Goal: Information Seeking & Learning: Learn about a topic

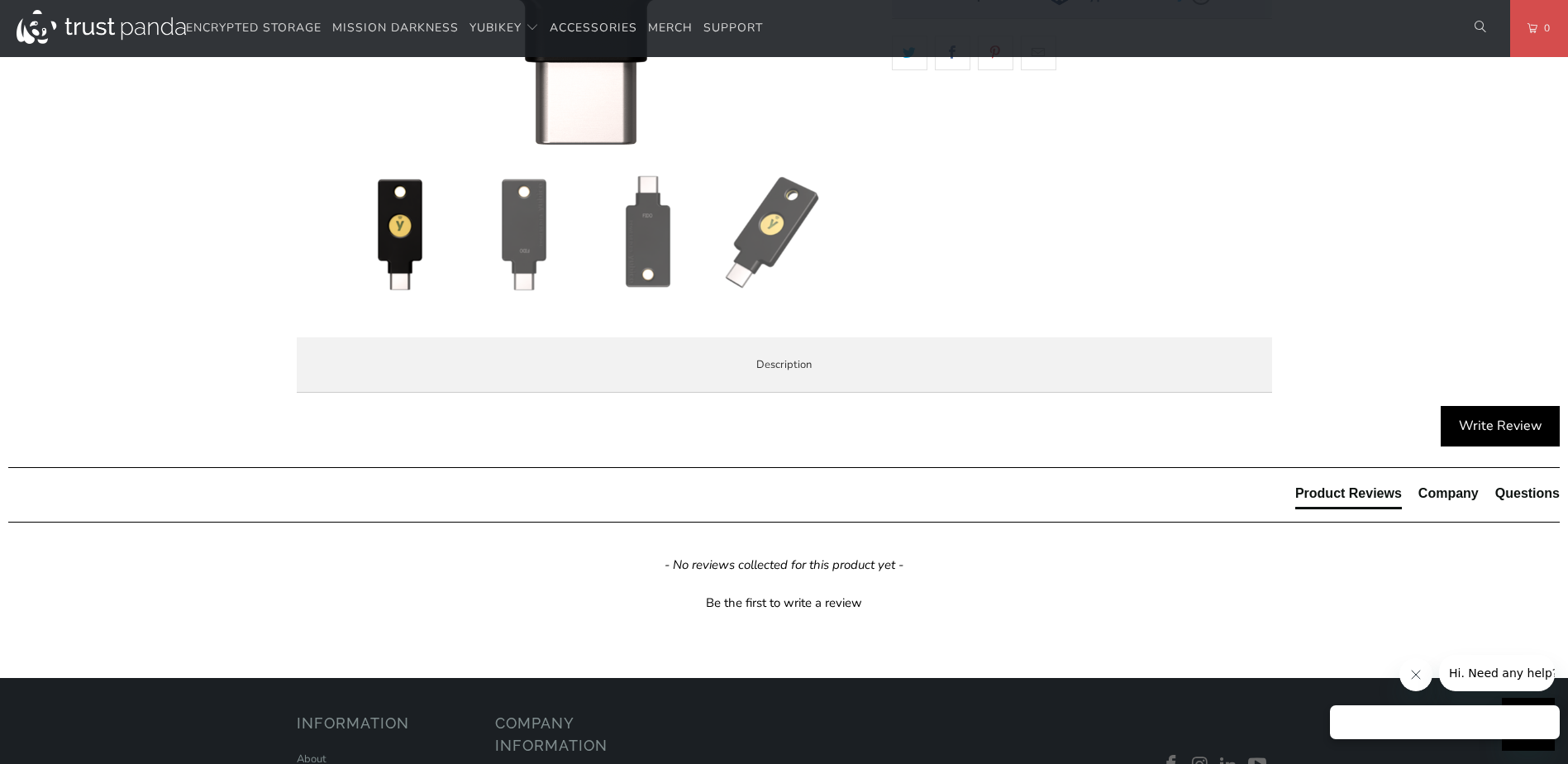
scroll to position [744, 0]
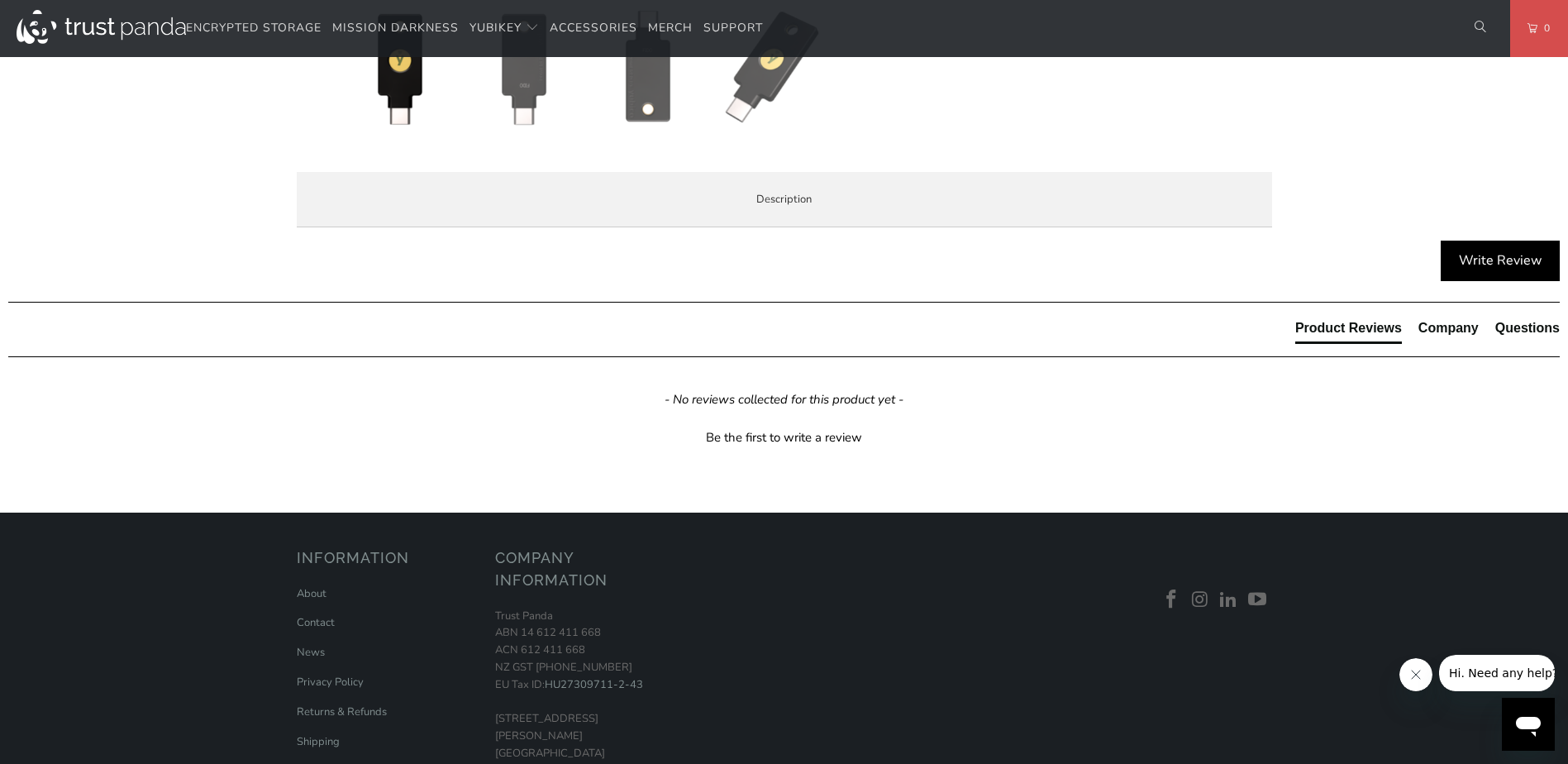
drag, startPoint x: 540, startPoint y: 591, endPoint x: 634, endPoint y: 606, distance: 95.2
click at [0, 0] on span "The Security Key C NFC by [PERSON_NAME] does not work with LastPass or Yubico A…" at bounding box center [0, 0] width 0 height 0
drag, startPoint x: 634, startPoint y: 606, endPoint x: 580, endPoint y: 642, distance: 64.9
click at [0, 0] on p "Security Key Series has been updated to black in [DATE] with the same features …" at bounding box center [0, 0] width 0 height 0
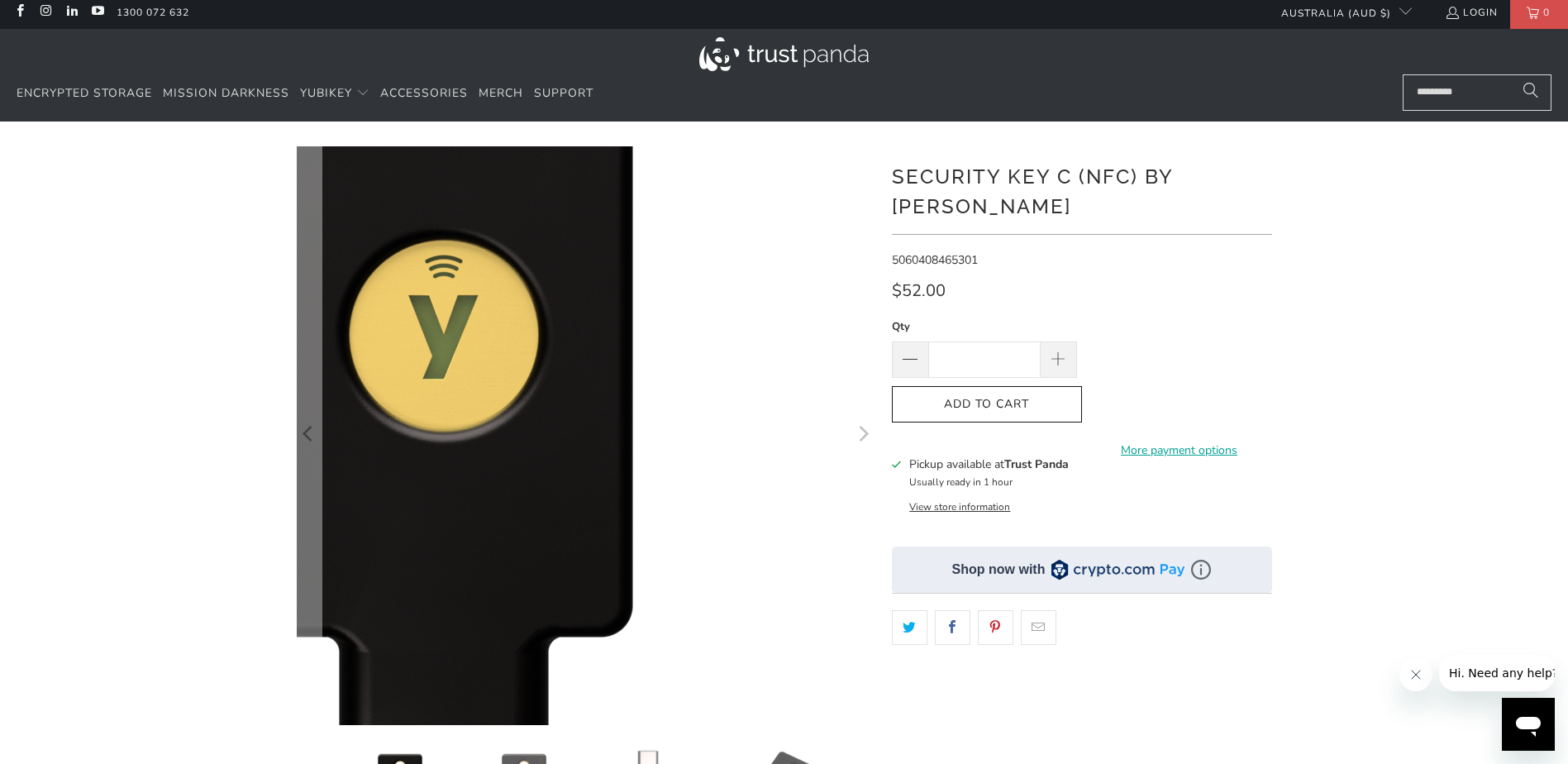
scroll to position [0, 0]
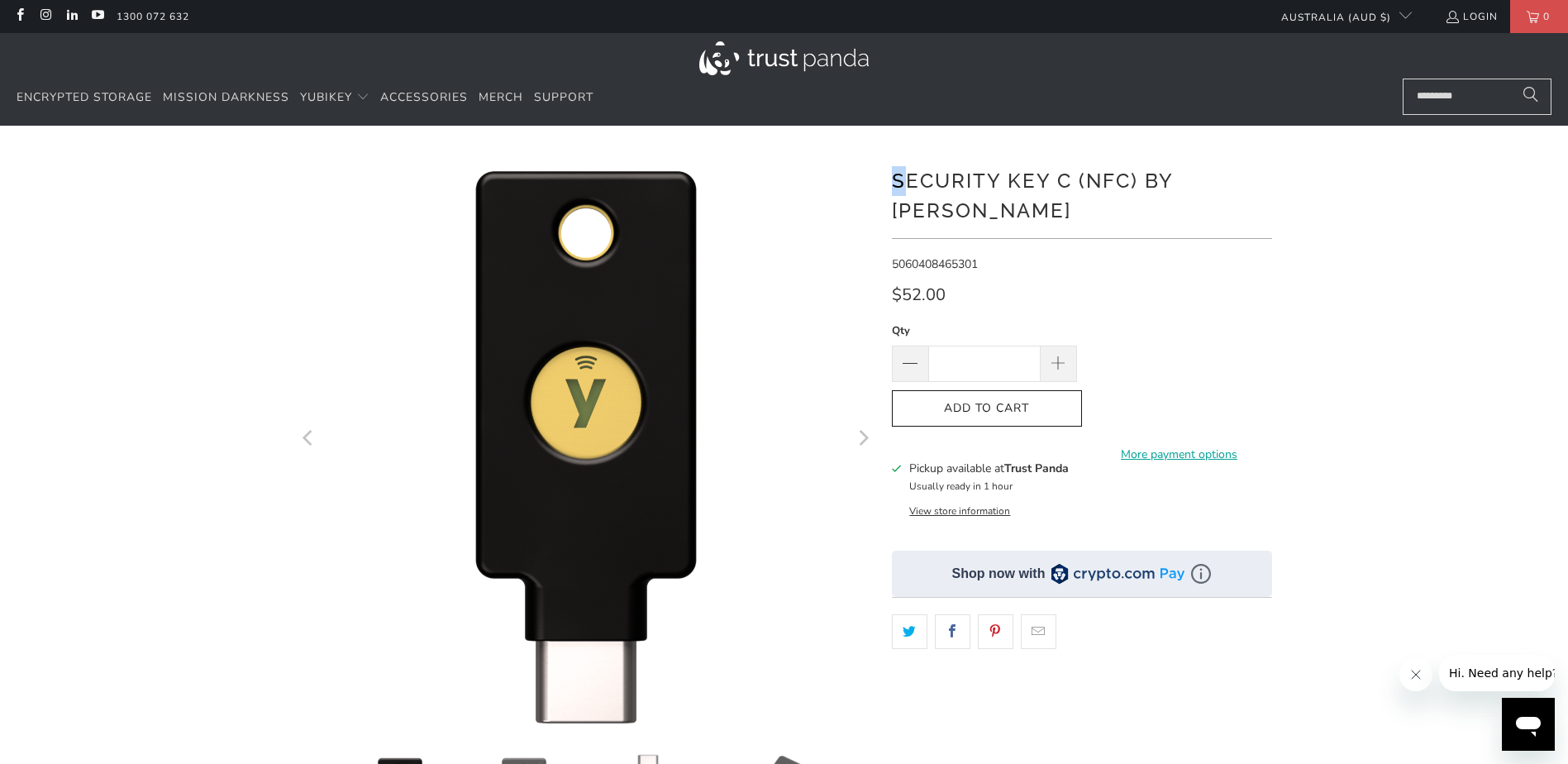
drag, startPoint x: 889, startPoint y: 182, endPoint x: 911, endPoint y: 184, distance: 22.1
click at [911, 184] on div at bounding box center [784, 567] width 992 height 835
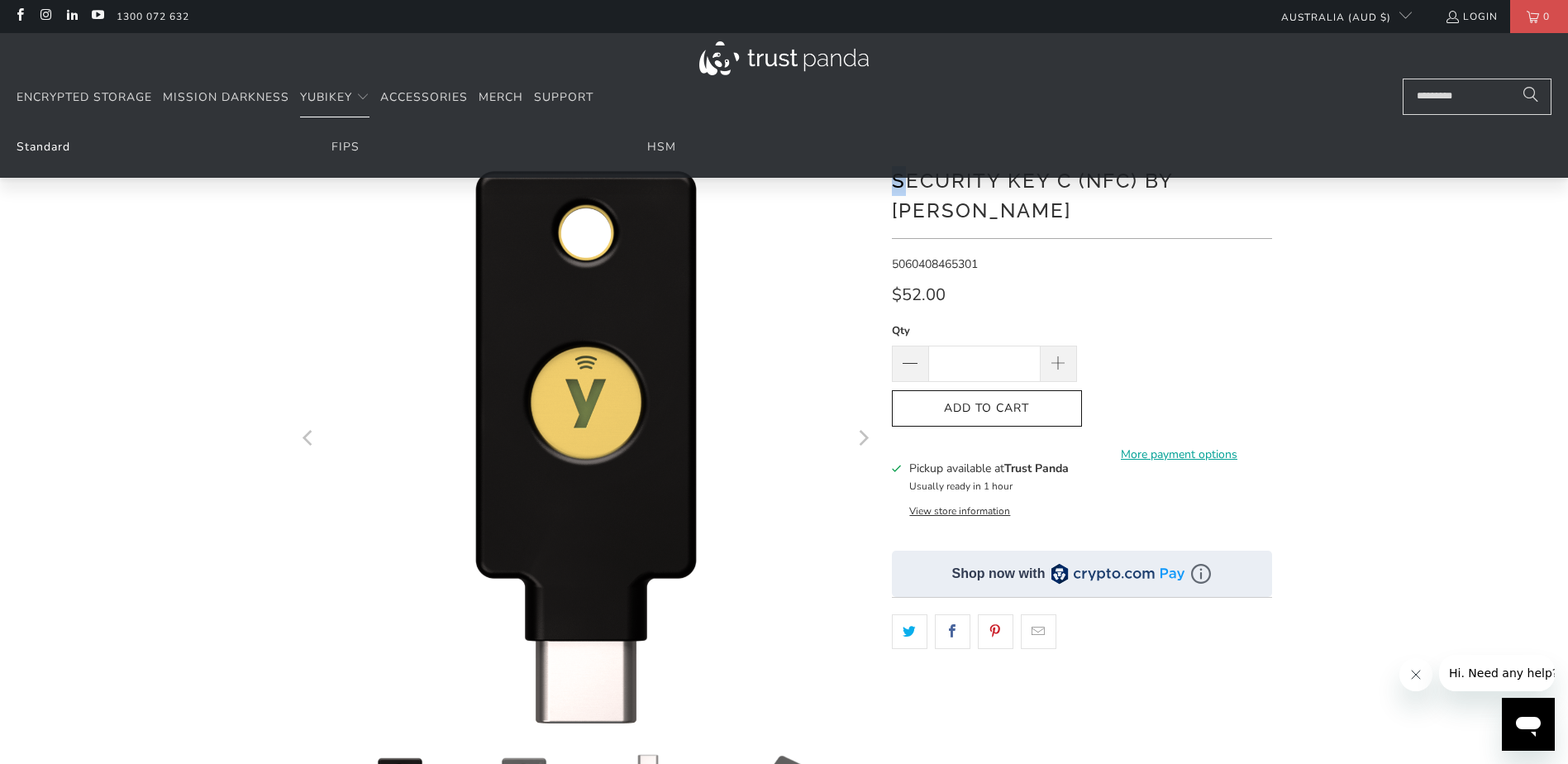
click at [38, 147] on link "Standard" at bounding box center [43, 146] width 54 height 15
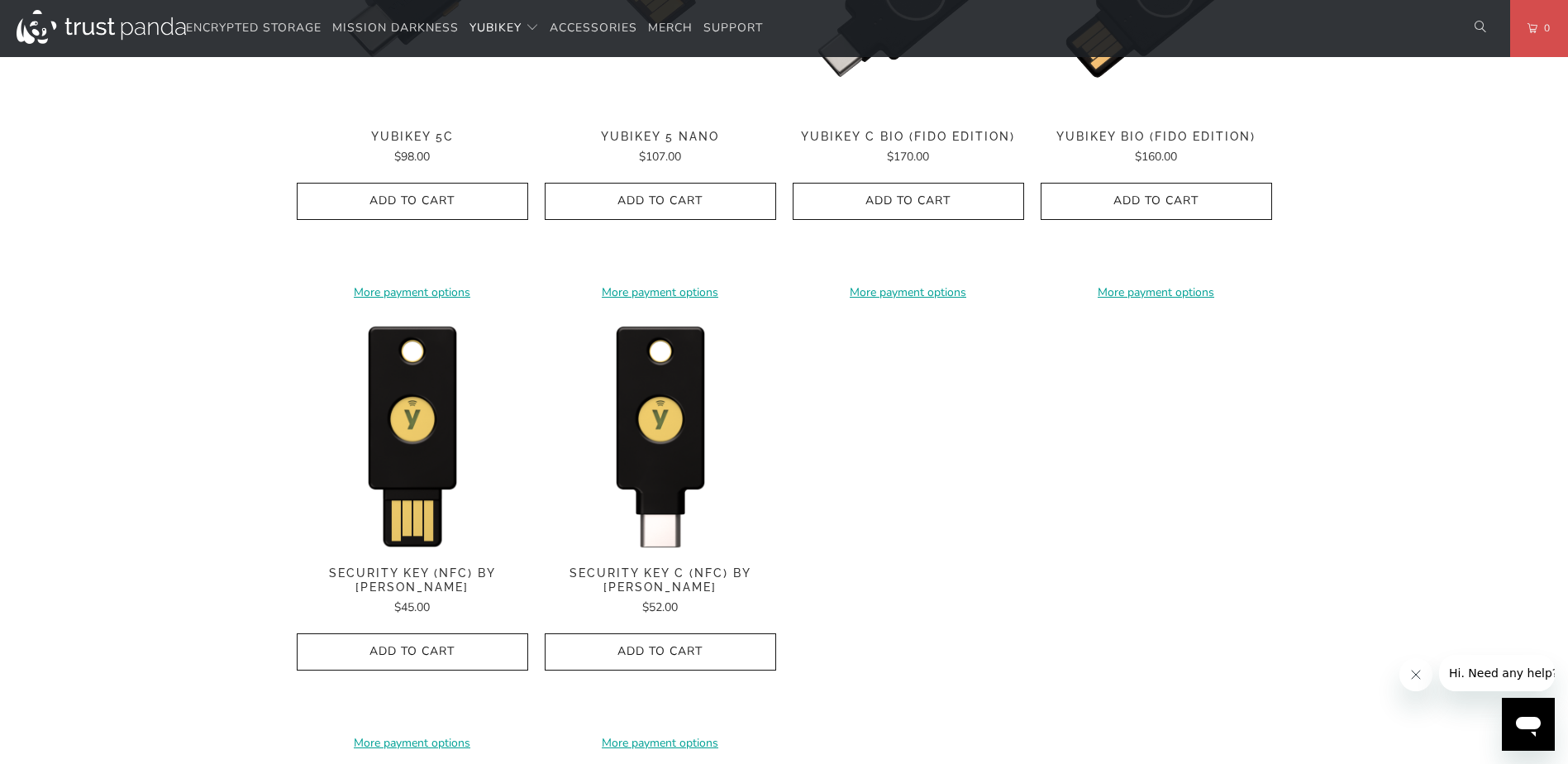
scroll to position [1489, 0]
